Goal: Task Accomplishment & Management: Manage account settings

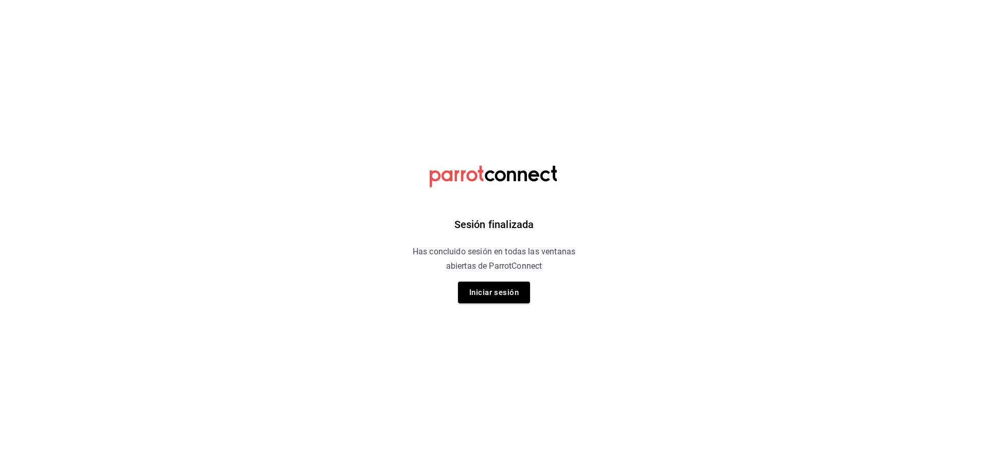
drag, startPoint x: 490, startPoint y: 288, endPoint x: 484, endPoint y: 286, distance: 5.9
click at [490, 288] on button "Iniciar sesión" at bounding box center [494, 293] width 72 height 22
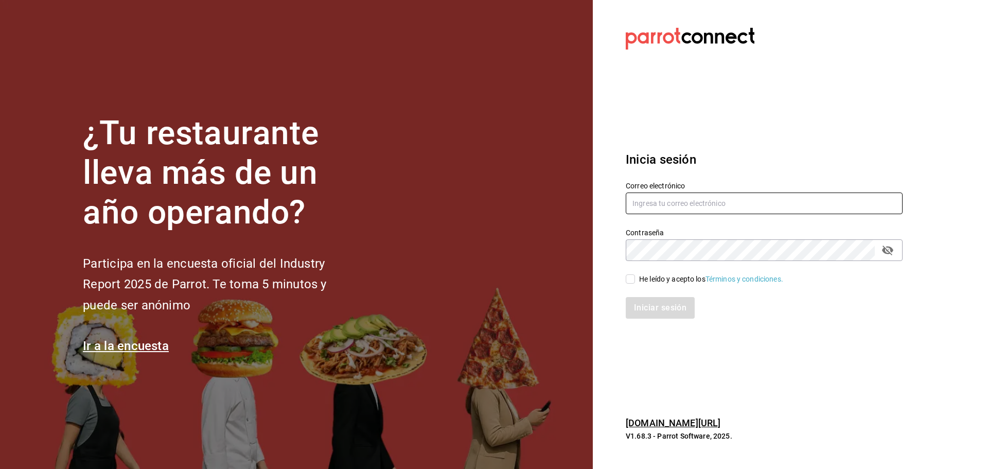
type input "diana.rivas@grupocosteno.com"
click at [632, 275] on input "He leído y acepto los Términos y condiciones." at bounding box center [630, 278] width 9 height 9
checkbox input "true"
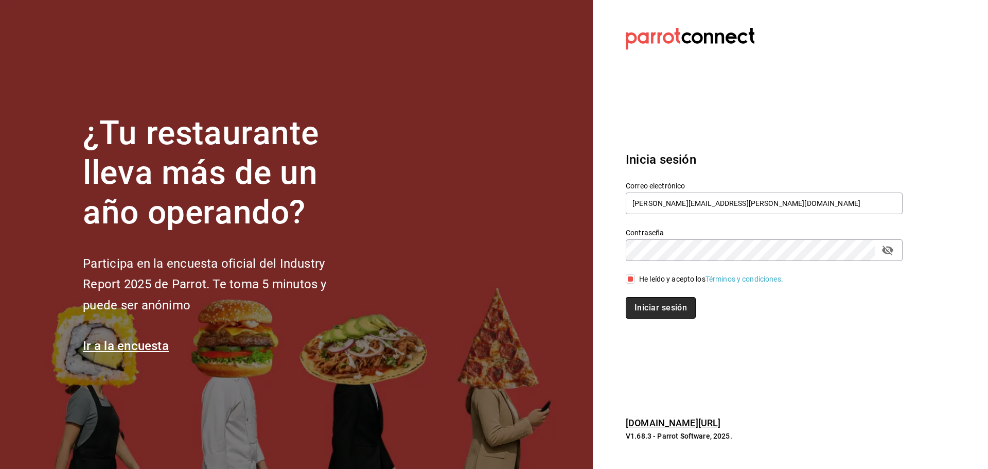
click at [650, 308] on button "Iniciar sesión" at bounding box center [661, 308] width 70 height 22
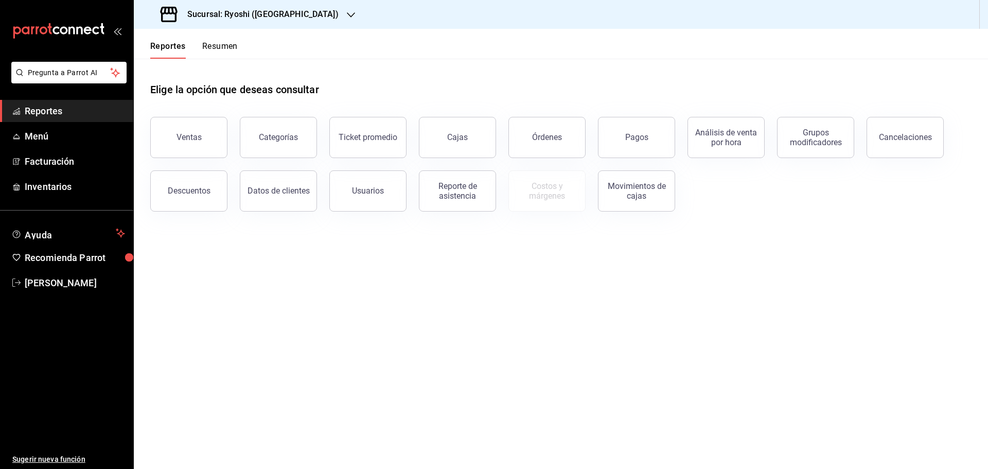
click at [347, 11] on icon "button" at bounding box center [351, 15] width 8 height 8
click at [173, 61] on div "Mochomos ([GEOGRAPHIC_DATA])" at bounding box center [211, 67] width 154 height 23
click at [638, 131] on button "Pagos" at bounding box center [636, 137] width 77 height 41
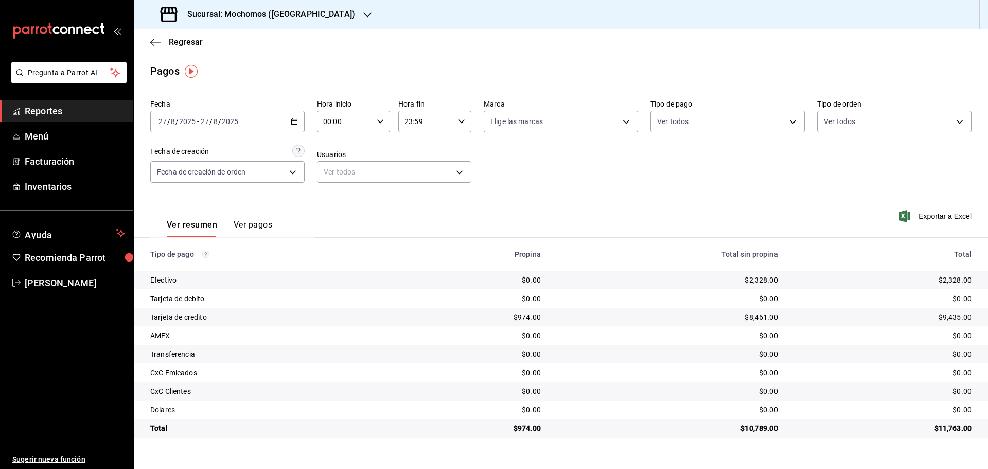
click at [363, 13] on icon "button" at bounding box center [367, 15] width 8 height 8
click at [173, 41] on span "Ryoshi ([GEOGRAPHIC_DATA])" at bounding box center [191, 44] width 99 height 11
